Goal: Communication & Community: Connect with others

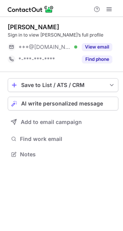
scroll to position [149, 123]
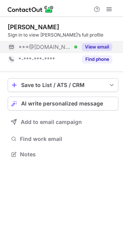
click at [101, 45] on button "View email" at bounding box center [97, 47] width 30 height 8
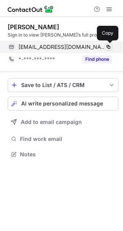
click at [108, 48] on span at bounding box center [108, 47] width 6 height 6
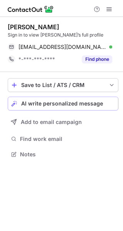
click at [63, 103] on span "AI write personalized message" at bounding box center [62, 103] width 82 height 6
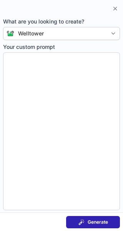
type textarea "**********"
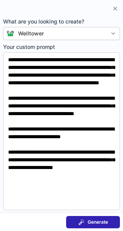
click at [86, 224] on div "Generate" at bounding box center [94, 222] width 30 height 6
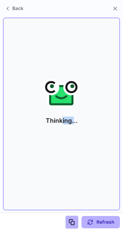
drag, startPoint x: 62, startPoint y: 107, endPoint x: 73, endPoint y: 110, distance: 10.7
click at [73, 110] on p "Thinking..." at bounding box center [61, 120] width 35 height 26
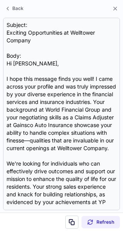
click at [73, 110] on div "Subject: Exciting Opportunities at Welltower Company Body: Hi Adrian, I hope th…" at bounding box center [62, 114] width 110 height 186
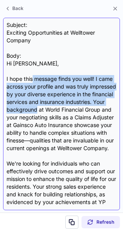
drag, startPoint x: 73, startPoint y: 110, endPoint x: 32, endPoint y: 82, distance: 49.6
click at [32, 82] on div "Subject: Exciting Opportunities at Welltower Company Body: Hi Adrian, I hope th…" at bounding box center [62, 114] width 110 height 186
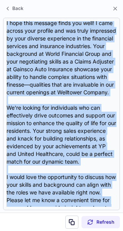
scroll to position [153, 0]
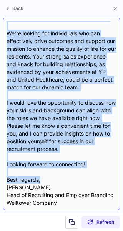
drag, startPoint x: 6, startPoint y: 65, endPoint x: 59, endPoint y: 169, distance: 117.1
click at [59, 169] on div "Subject: Exciting Opportunities at Welltower Company Body: Hi Adrian, I hope th…" at bounding box center [61, 114] width 117 height 192
copy div "Hi Adrian, I hope this message finds you well! I came across your profile and w…"
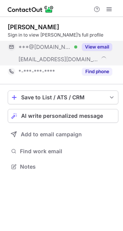
scroll to position [161, 123]
click at [91, 45] on button "View email" at bounding box center [97, 47] width 30 height 8
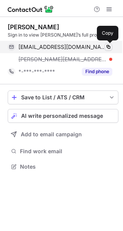
click at [110, 49] on span at bounding box center [108, 47] width 6 height 6
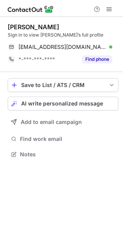
scroll to position [149, 123]
click at [50, 102] on span "AI write personalized message" at bounding box center [62, 103] width 82 height 6
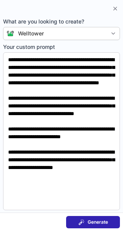
click at [72, 223] on button "Generate" at bounding box center [93, 222] width 54 height 12
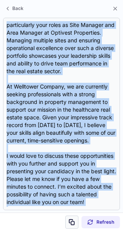
scroll to position [145, 0]
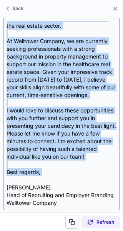
drag, startPoint x: 6, startPoint y: 64, endPoint x: 60, endPoint y: 169, distance: 118.1
click at [60, 169] on div "Subject: Exciting Opportunities at Welltower Company Body: Hi Denise, I hope th…" at bounding box center [61, 114] width 117 height 192
copy div "Hi Denise, I hope this message finds you well! I recently came across your prof…"
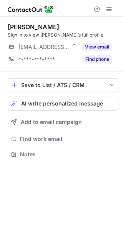
scroll to position [149, 123]
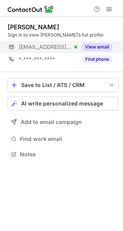
click at [94, 50] on button "View email" at bounding box center [97, 47] width 30 height 8
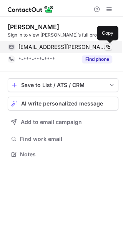
click at [110, 47] on span at bounding box center [108, 47] width 6 height 6
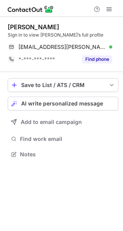
scroll to position [149, 123]
click at [32, 103] on span "AI write personalized message" at bounding box center [62, 103] width 82 height 6
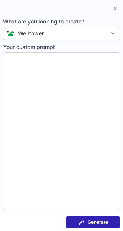
type textarea "**********"
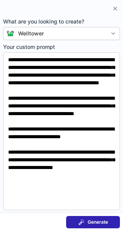
click at [80, 223] on span at bounding box center [82, 222] width 6 height 6
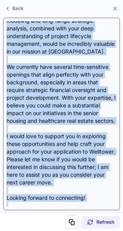
scroll to position [169, 0]
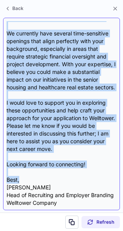
drag, startPoint x: 6, startPoint y: 64, endPoint x: 57, endPoint y: 171, distance: 119.1
click at [57, 171] on div "Subject: Exciting Opportunities at Welltower Company! Body: Hi [PERSON_NAME], I…" at bounding box center [61, 114] width 117 height 192
copy div "Hi [PERSON_NAME], I hope this message finds you well! I came across your profil…"
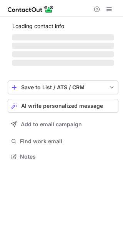
scroll to position [149, 123]
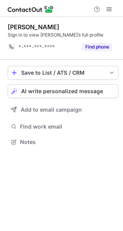
scroll to position [137, 123]
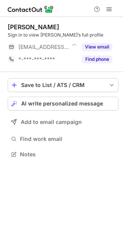
scroll to position [149, 123]
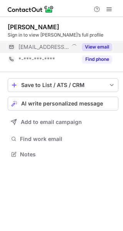
click at [104, 46] on button "View email" at bounding box center [97, 47] width 30 height 8
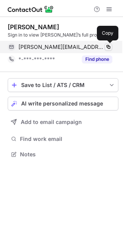
click at [108, 47] on span at bounding box center [108, 47] width 6 height 6
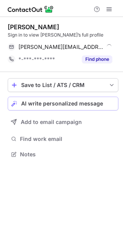
click at [63, 100] on span "AI write personalized message" at bounding box center [62, 103] width 82 height 6
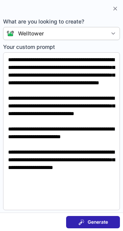
click at [81, 222] on span at bounding box center [82, 222] width 6 height 6
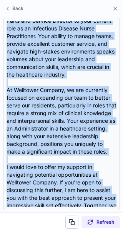
scroll to position [215, 0]
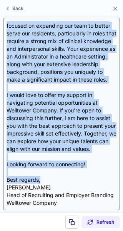
drag, startPoint x: 6, startPoint y: 65, endPoint x: 48, endPoint y: 172, distance: 115.3
click at [48, 172] on div "Subject: Exciting Opportunities at Welltower Company! Body: Hi Eva-Marie, I hop…" at bounding box center [61, 114] width 117 height 192
copy div "Hi Eva-Marie, I hope this message finds you well! My name is Jennifer Young, an…"
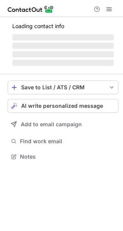
scroll to position [149, 123]
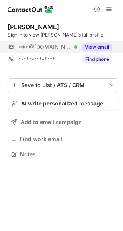
click at [104, 49] on button "View email" at bounding box center [97, 47] width 30 height 8
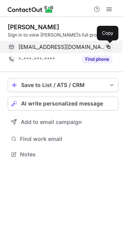
click at [107, 48] on span at bounding box center [108, 47] width 6 height 6
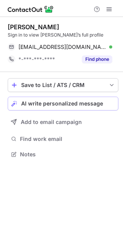
click at [63, 105] on span "AI write personalized message" at bounding box center [62, 103] width 82 height 6
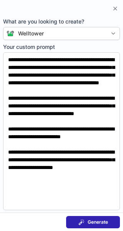
click at [89, 221] on span "Generate" at bounding box center [98, 222] width 20 height 6
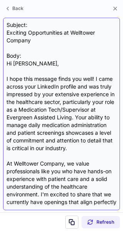
drag, startPoint x: 5, startPoint y: 68, endPoint x: 25, endPoint y: 74, distance: 21.2
click at [25, 74] on div "Subject: Exciting Opportunities at Welltower Company Body: Hi Susan, I hope thi…" at bounding box center [61, 114] width 117 height 192
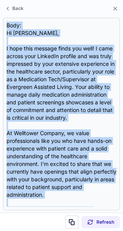
scroll to position [153, 0]
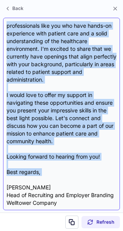
drag, startPoint x: 5, startPoint y: 32, endPoint x: 55, endPoint y: 173, distance: 150.3
click at [55, 173] on div "Subject: Exciting Opportunities at Welltower Company Body: Hi Susan, I hope thi…" at bounding box center [61, 114] width 117 height 192
copy div "Exciting Opportunities at Welltower Company Body: Hi Susan, I hope this message…"
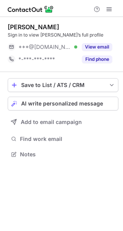
scroll to position [149, 123]
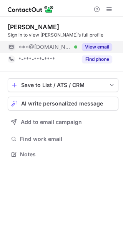
click at [105, 47] on button "View email" at bounding box center [97, 47] width 30 height 8
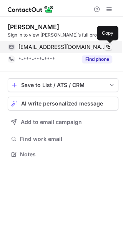
click at [109, 47] on span at bounding box center [108, 47] width 6 height 6
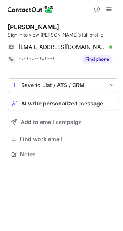
click at [37, 105] on span "AI write personalized message" at bounding box center [62, 103] width 82 height 6
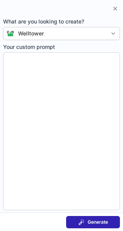
type textarea "**********"
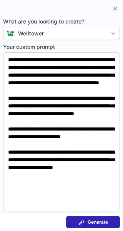
click at [94, 225] on button "Generate" at bounding box center [93, 222] width 54 height 12
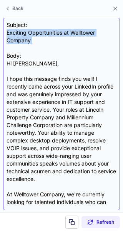
drag, startPoint x: 6, startPoint y: 33, endPoint x: 50, endPoint y: 47, distance: 46.4
click at [50, 47] on div "Subject: Exciting Opportunities at Welltower Company Body: Hi [PERSON_NAME], I …" at bounding box center [61, 114] width 117 height 192
copy div "Exciting Opportunities at Welltower Company"
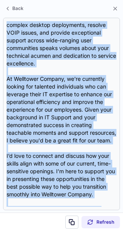
scroll to position [192, 0]
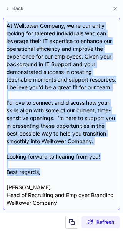
drag, startPoint x: 7, startPoint y: 65, endPoint x: 64, endPoint y: 166, distance: 115.5
click at [64, 166] on div "Subject: Exciting Opportunities at Welltower Company Body: Hi Darrel, I hope th…" at bounding box center [62, 114] width 110 height 186
copy div "Hi Darrel, I hope this message finds you well! I recently came across your Link…"
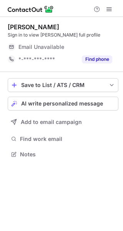
scroll to position [149, 123]
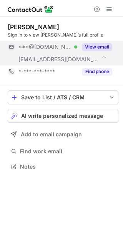
scroll to position [161, 123]
click at [104, 49] on button "View email" at bounding box center [97, 47] width 30 height 8
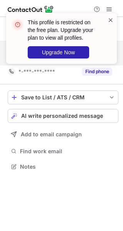
click at [112, 21] on span at bounding box center [111, 20] width 6 height 8
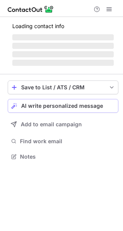
scroll to position [161, 123]
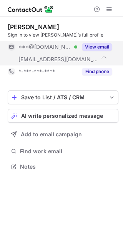
click at [94, 47] on button "View email" at bounding box center [97, 47] width 30 height 8
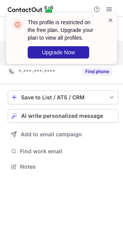
click at [111, 18] on span at bounding box center [111, 20] width 6 height 8
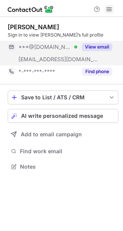
click at [110, 6] on span at bounding box center [109, 9] width 6 height 6
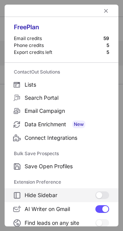
scroll to position [90, 0]
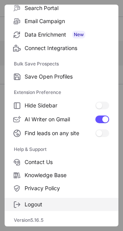
click at [35, 205] on span "Logout" at bounding box center [67, 204] width 85 height 7
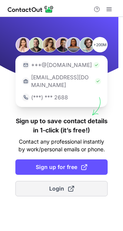
click at [44, 181] on button "Login" at bounding box center [61, 188] width 92 height 15
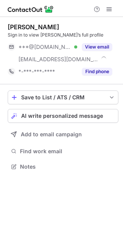
scroll to position [161, 123]
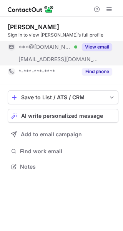
click at [90, 47] on button "View email" at bounding box center [97, 47] width 30 height 8
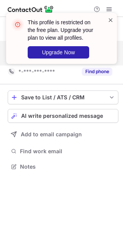
click at [112, 19] on span at bounding box center [111, 20] width 6 height 8
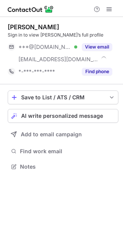
scroll to position [161, 123]
click at [49, 117] on span "AI write personalized message" at bounding box center [62, 116] width 82 height 6
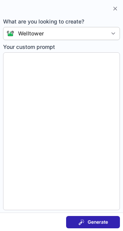
type textarea "**********"
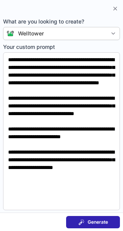
click at [96, 220] on span "Generate" at bounding box center [98, 222] width 20 height 6
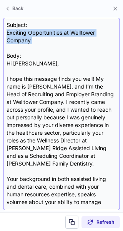
drag, startPoint x: 6, startPoint y: 35, endPoint x: 42, endPoint y: 46, distance: 37.5
click at [42, 46] on div "Subject: Exciting Opportunities at Welltower Company Body: Hi Hannah, I hope th…" at bounding box center [61, 114] width 117 height 192
copy div "Exciting Opportunities at Welltower Company"
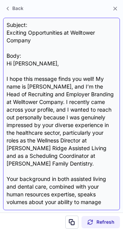
click at [5, 66] on div "Subject: Exciting Opportunities at Welltower Company Body: Hi Hannah, I hope th…" at bounding box center [61, 114] width 117 height 192
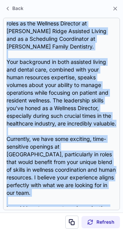
scroll to position [238, 0]
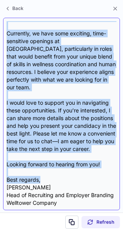
drag, startPoint x: 5, startPoint y: 66, endPoint x: 53, endPoint y: 170, distance: 114.5
click at [53, 170] on div "Subject: Exciting Opportunities at Welltower Company Body: Hi Hannah, I hope th…" at bounding box center [61, 114] width 117 height 192
copy div "Hi Hannah, I hope this message finds you well! My name is Jennifer Young, and I…"
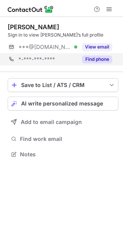
scroll to position [149, 123]
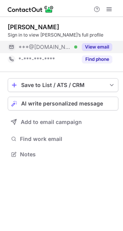
click at [107, 48] on button "View email" at bounding box center [97, 47] width 30 height 8
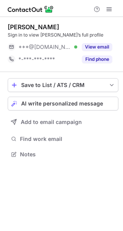
scroll to position [149, 123]
click at [41, 105] on span "AI write personalized message" at bounding box center [62, 103] width 82 height 6
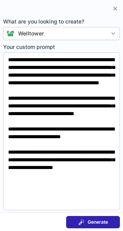
click at [81, 222] on span at bounding box center [82, 222] width 6 height 6
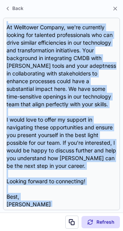
scroll to position [184, 0]
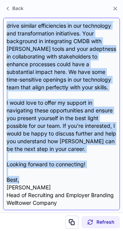
drag, startPoint x: 5, startPoint y: 63, endPoint x: 55, endPoint y: 173, distance: 121.1
click at [55, 173] on div "Subject: Exciting Opportunities at Welltower Company Body: Hi Andrew, I hope th…" at bounding box center [61, 114] width 117 height 192
copy div "Hi Andrew, I hope this message finds you well! I recently came across your impr…"
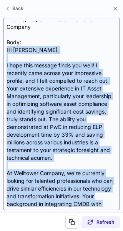
scroll to position [0, 0]
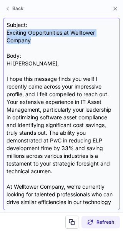
drag, startPoint x: 36, startPoint y: 38, endPoint x: 7, endPoint y: 32, distance: 29.9
click at [7, 32] on div "Subject: Exciting Opportunities at Welltower Company Body: Hi Andrew, I hope th…" at bounding box center [62, 114] width 110 height 186
copy div "Exciting Opportunities at Welltower Company"
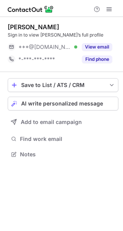
scroll to position [149, 123]
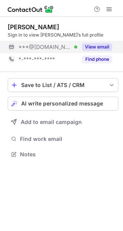
click at [89, 48] on button "View email" at bounding box center [97, 47] width 30 height 8
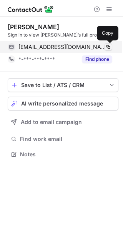
click at [109, 49] on span at bounding box center [108, 47] width 6 height 6
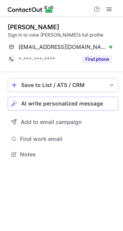
click at [41, 103] on span "AI write personalized message" at bounding box center [62, 103] width 82 height 6
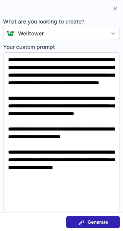
click at [79, 223] on span at bounding box center [82, 222] width 6 height 6
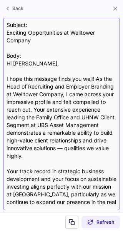
click at [6, 64] on section "Subject: Exciting Opportunities at Welltower Company Body: Hi [PERSON_NAME], I …" at bounding box center [61, 113] width 123 height 197
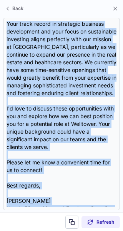
scroll to position [176, 0]
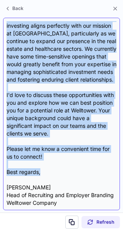
drag, startPoint x: 6, startPoint y: 64, endPoint x: 45, endPoint y: 168, distance: 111.2
click at [45, 168] on div "Subject: Exciting Opportunities at Welltower Company Body: Hi [PERSON_NAME], I …" at bounding box center [61, 114] width 117 height 192
copy div "Lo Ipsumdolo, S amet cons adipisc elits doe temp! In utl Etdo ma Aliquaenim adm…"
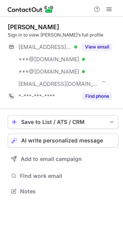
scroll to position [186, 123]
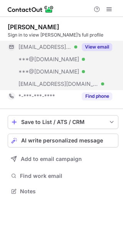
click at [98, 46] on button "View email" at bounding box center [97, 47] width 30 height 8
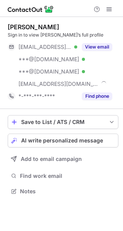
scroll to position [186, 123]
click at [40, 144] on span "AI write personalized message" at bounding box center [62, 140] width 82 height 6
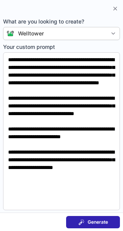
click at [89, 222] on span "Generate" at bounding box center [98, 222] width 20 height 6
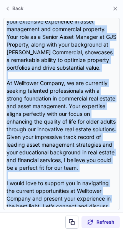
scroll to position [184, 0]
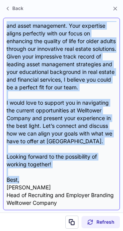
drag, startPoint x: 4, startPoint y: 65, endPoint x: 65, endPoint y: 170, distance: 121.7
click at [65, 170] on div "Subject: Exciting Opportunities at Welltower Company Body: Hi [PERSON_NAME], I …" at bounding box center [61, 114] width 117 height 192
copy div "Hi [PERSON_NAME], I hope this message finds you well! I recently came across yo…"
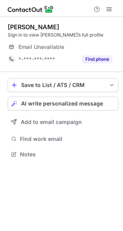
scroll to position [149, 123]
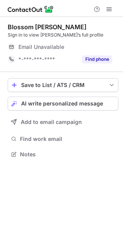
scroll to position [149, 123]
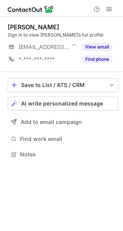
scroll to position [149, 123]
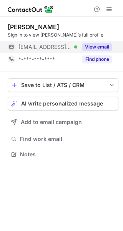
click at [94, 45] on button "View email" at bounding box center [97, 47] width 30 height 8
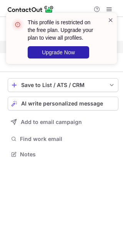
click at [110, 22] on span at bounding box center [111, 20] width 6 height 8
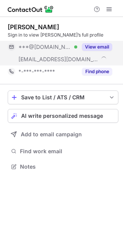
scroll to position [161, 123]
click at [99, 45] on button "View email" at bounding box center [97, 47] width 30 height 8
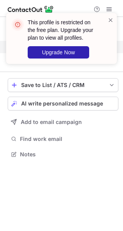
scroll to position [149, 123]
click at [111, 19] on span at bounding box center [111, 20] width 6 height 8
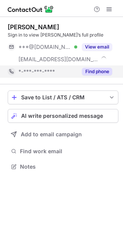
scroll to position [161, 123]
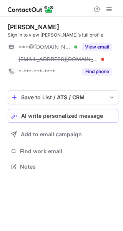
click at [28, 113] on span "AI write personalized message" at bounding box center [62, 116] width 82 height 6
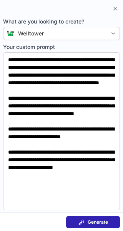
click at [80, 223] on span at bounding box center [82, 222] width 6 height 6
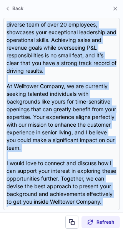
scroll to position [184, 0]
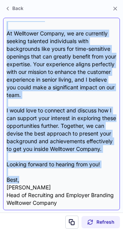
drag, startPoint x: 7, startPoint y: 61, endPoint x: 45, endPoint y: 174, distance: 118.7
click at [45, 174] on div "Subject: Exciting Opportunities at Welltower Company Body: Hi [PERSON_NAME], I …" at bounding box center [62, 114] width 110 height 186
copy div "Lo Ip, D sita cons adipisc elits doe temp! I utlabore etdo magnaa enim AdminiMv…"
